Goal: Information Seeking & Learning: Learn about a topic

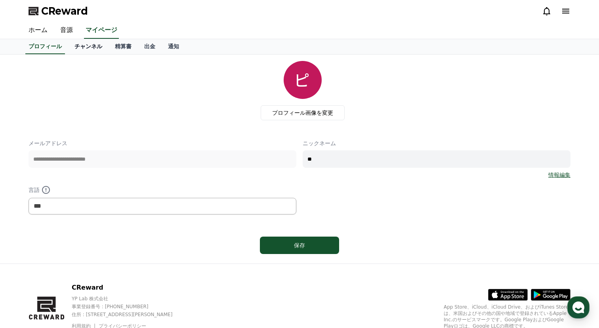
click at [95, 48] on link "チャンネル" at bounding box center [88, 46] width 40 height 15
click at [89, 49] on link "チャンネル" at bounding box center [88, 46] width 40 height 15
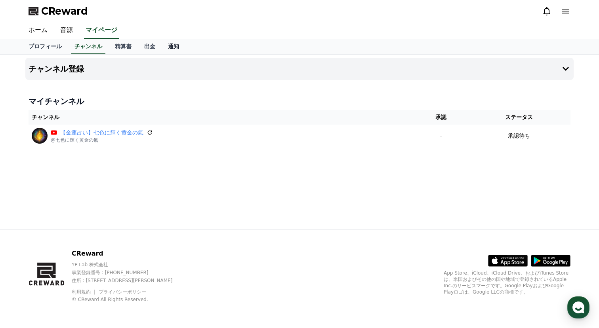
click at [170, 48] on link "通知" at bounding box center [174, 46] width 24 height 15
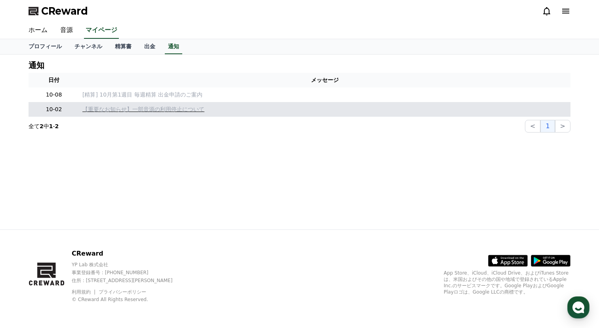
click at [137, 111] on p "【重要なお知らせ】一部音源の利用停止について" at bounding box center [324, 109] width 485 height 8
click at [170, 110] on p "【重要なお知らせ】一部音源の利用停止について" at bounding box center [324, 109] width 485 height 8
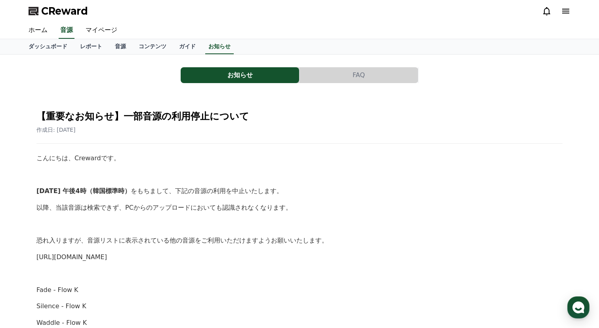
click at [402, 72] on button "FAQ" at bounding box center [358, 75] width 118 height 16
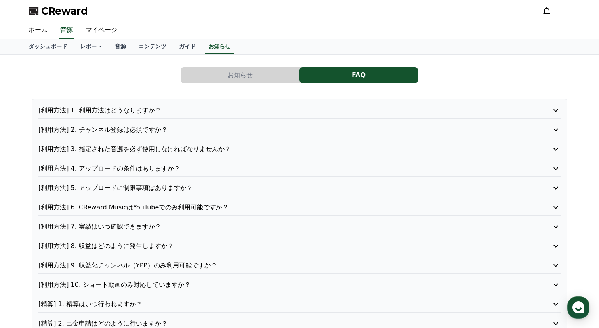
click at [285, 72] on button "お知らせ" at bounding box center [240, 75] width 118 height 16
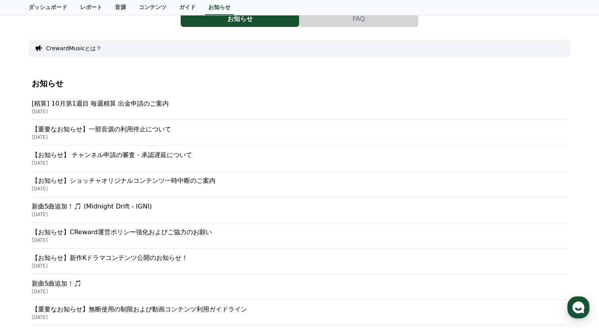
scroll to position [54, 0]
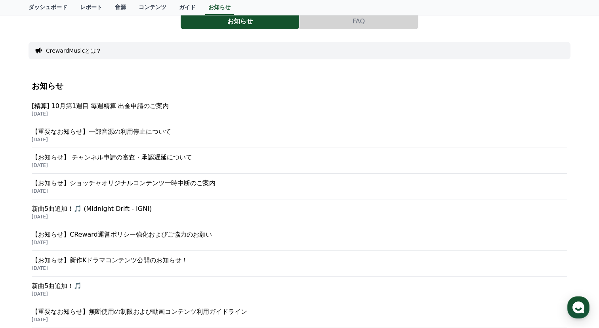
click at [171, 158] on p "【お知らせ】 チャンネル申請の審査・承認遅延について" at bounding box center [299, 158] width 535 height 10
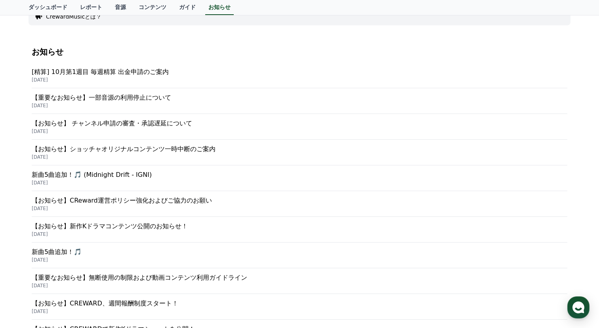
scroll to position [89, 0]
click at [159, 148] on p "【お知らせ】ショッチャオリジナルコンテンツ一時中断のご案内" at bounding box center [299, 149] width 535 height 10
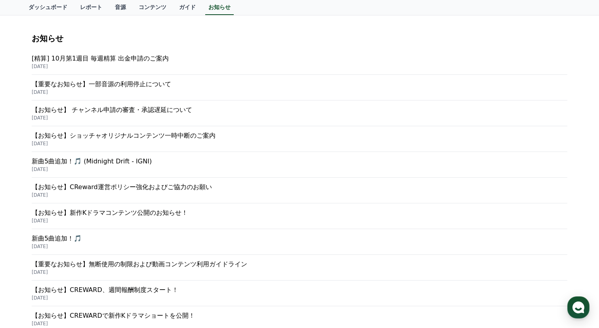
click at [124, 188] on p "【お知らせ】CReward運営ポリシー強化およびご協力のお願い" at bounding box center [299, 188] width 535 height 10
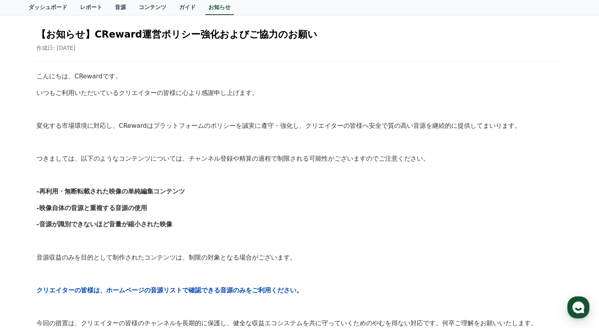
scroll to position [81, 0]
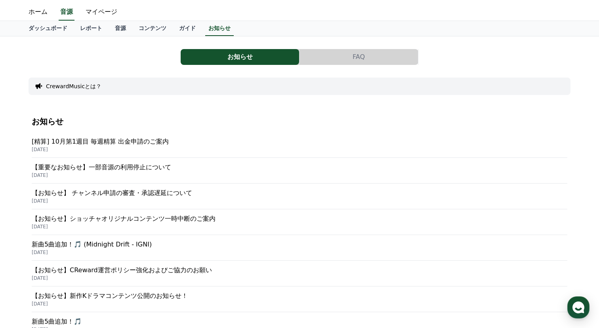
scroll to position [15, 0]
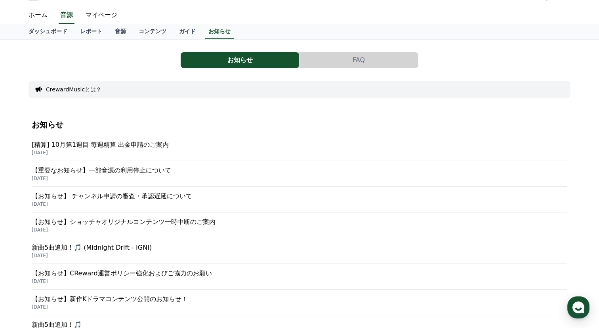
click at [133, 194] on p "【お知らせ】 チャンネル申請の審査・承認遅延について" at bounding box center [299, 197] width 535 height 10
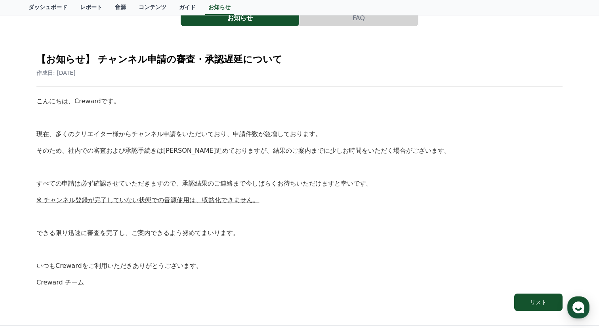
scroll to position [55, 0]
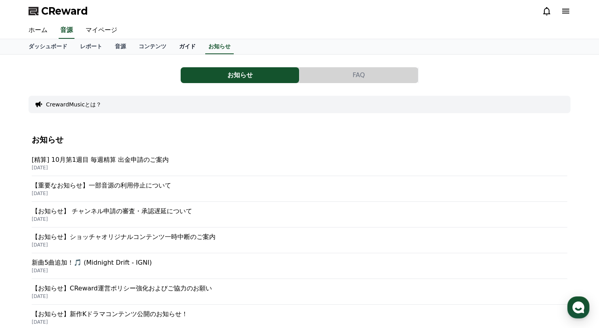
click at [180, 47] on link "ガイド" at bounding box center [187, 46] width 29 height 15
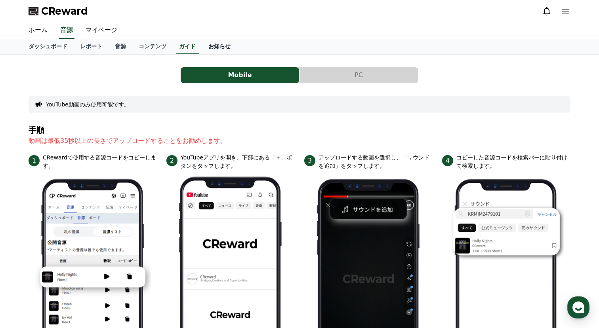
click at [219, 46] on link "お知らせ" at bounding box center [219, 46] width 35 height 15
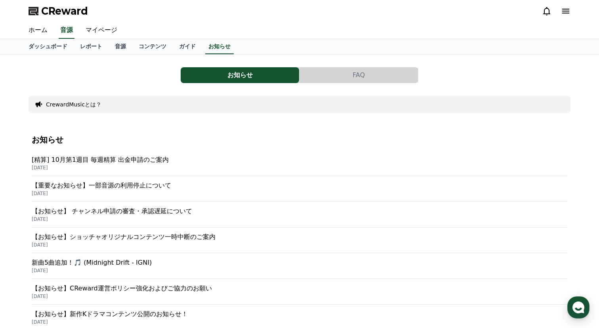
click at [88, 106] on button "CrewardMusicとは？" at bounding box center [73, 105] width 55 height 8
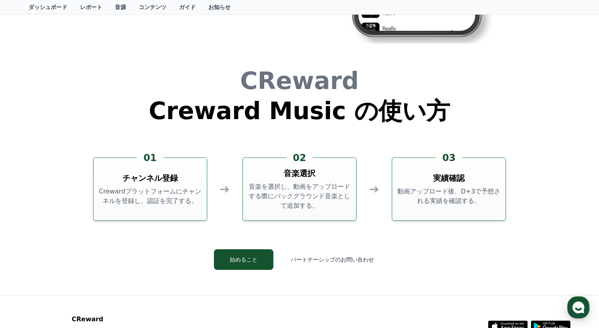
scroll to position [1871, 0]
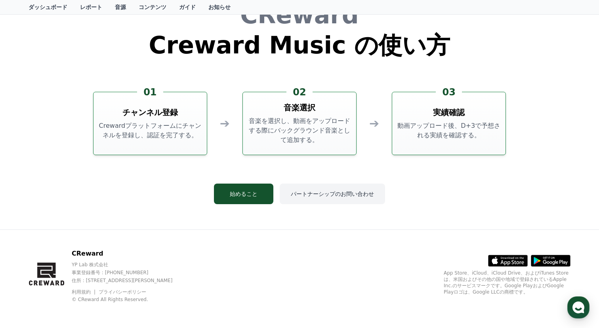
click at [322, 190] on button "パートナーシップのお問い合わせ" at bounding box center [332, 194] width 105 height 21
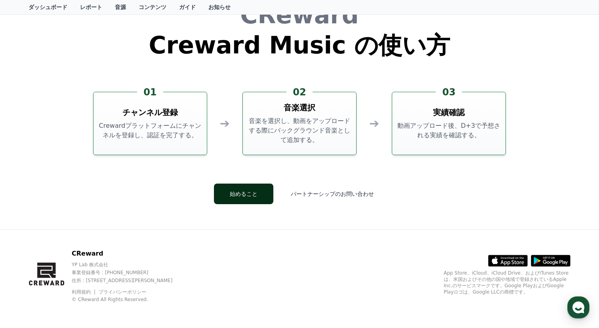
click at [237, 193] on button "始めること" at bounding box center [243, 194] width 59 height 21
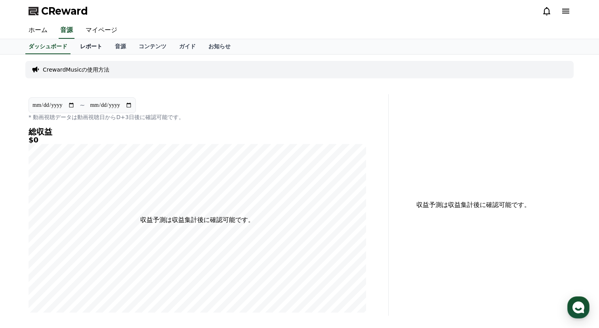
click at [84, 44] on link "レポート" at bounding box center [91, 46] width 35 height 15
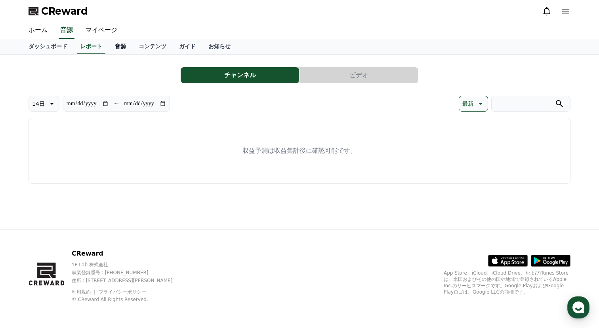
click at [116, 49] on link "音源" at bounding box center [120, 46] width 24 height 15
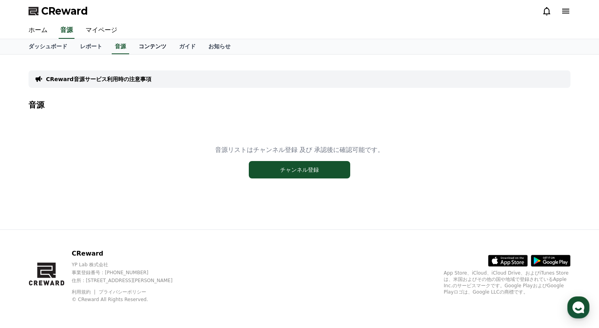
click at [156, 48] on link "コンテンツ" at bounding box center [152, 46] width 40 height 15
click at [187, 45] on link "ガイド" at bounding box center [187, 46] width 29 height 15
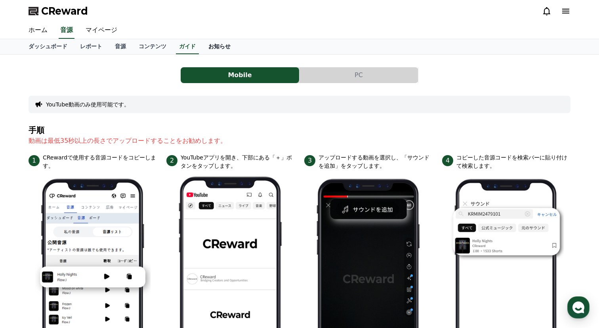
click at [223, 44] on link "お知らせ" at bounding box center [219, 46] width 35 height 15
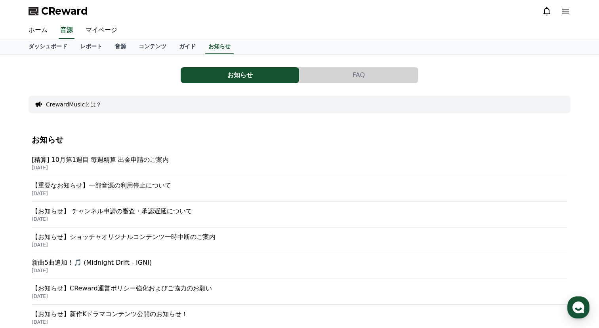
click at [337, 75] on button "FAQ" at bounding box center [358, 75] width 118 height 16
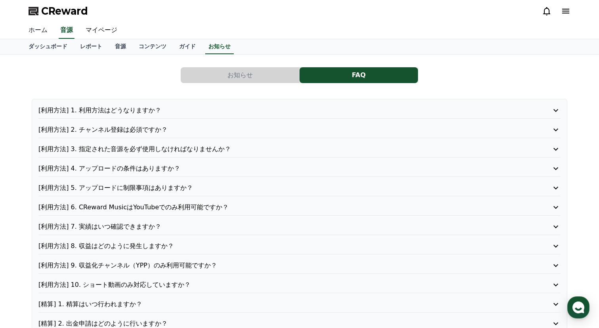
click at [35, 31] on link "ホーム" at bounding box center [38, 30] width 32 height 17
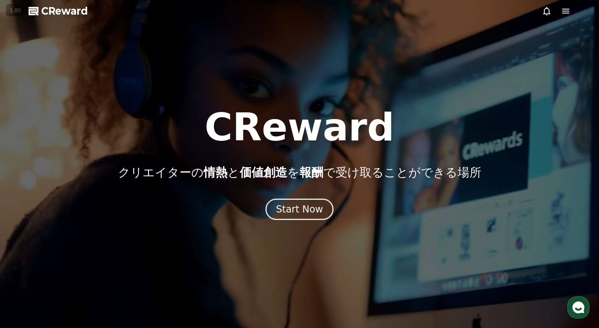
click at [563, 8] on icon at bounding box center [566, 11] width 10 height 10
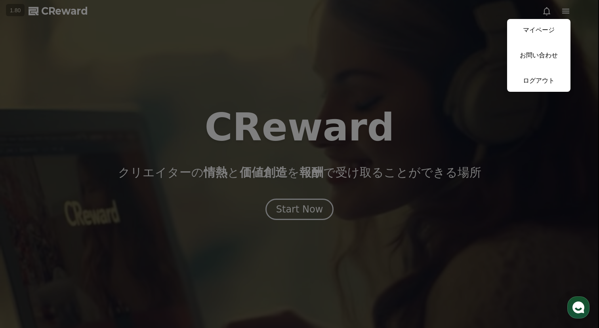
click at [411, 101] on button "close" at bounding box center [299, 164] width 599 height 328
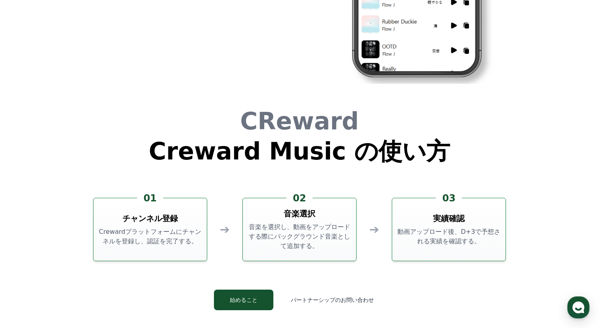
scroll to position [2145, 0]
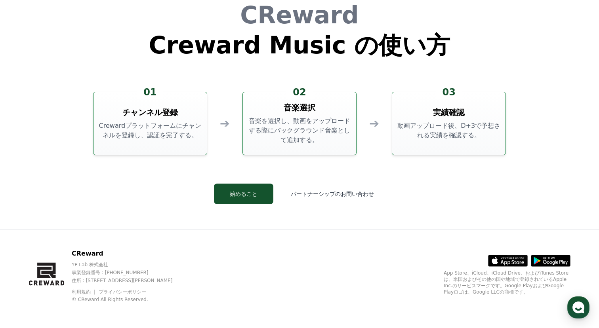
click at [519, 260] on icon at bounding box center [516, 261] width 21 height 12
